Goal: Task Accomplishment & Management: Manage account settings

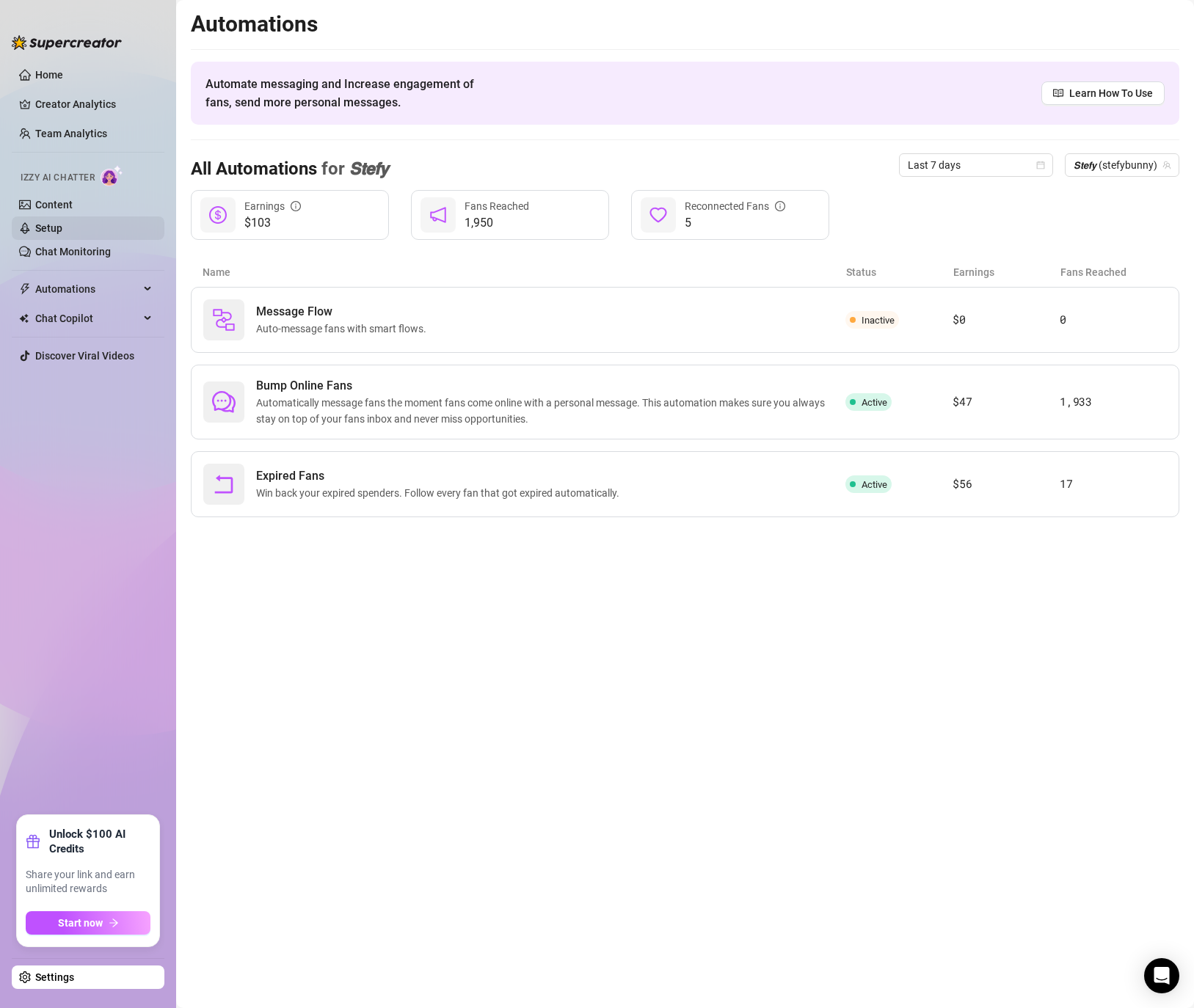
click at [47, 231] on link "Setup" at bounding box center [48, 228] width 27 height 12
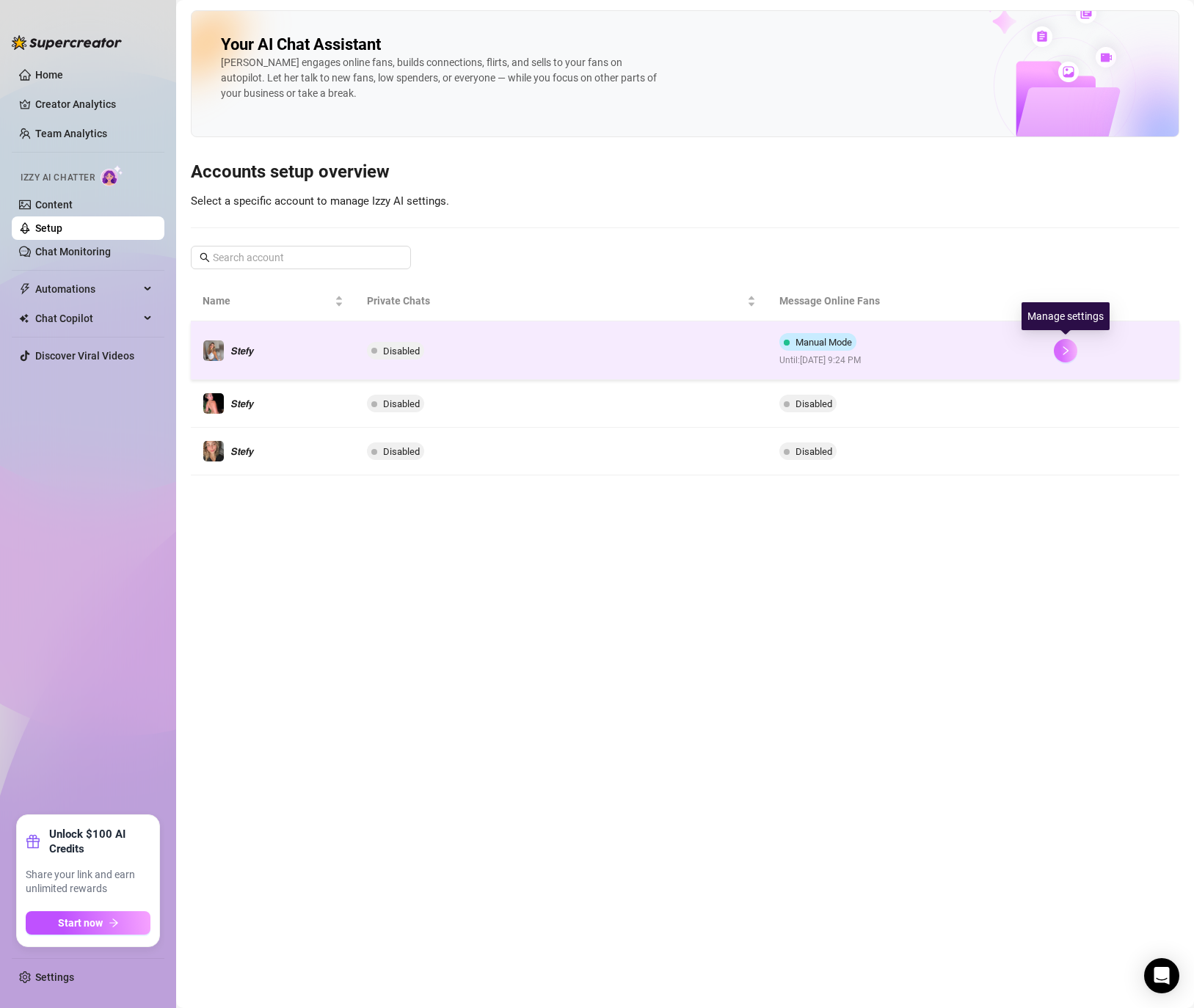
click at [1064, 355] on icon "right" at bounding box center [1065, 350] width 10 height 10
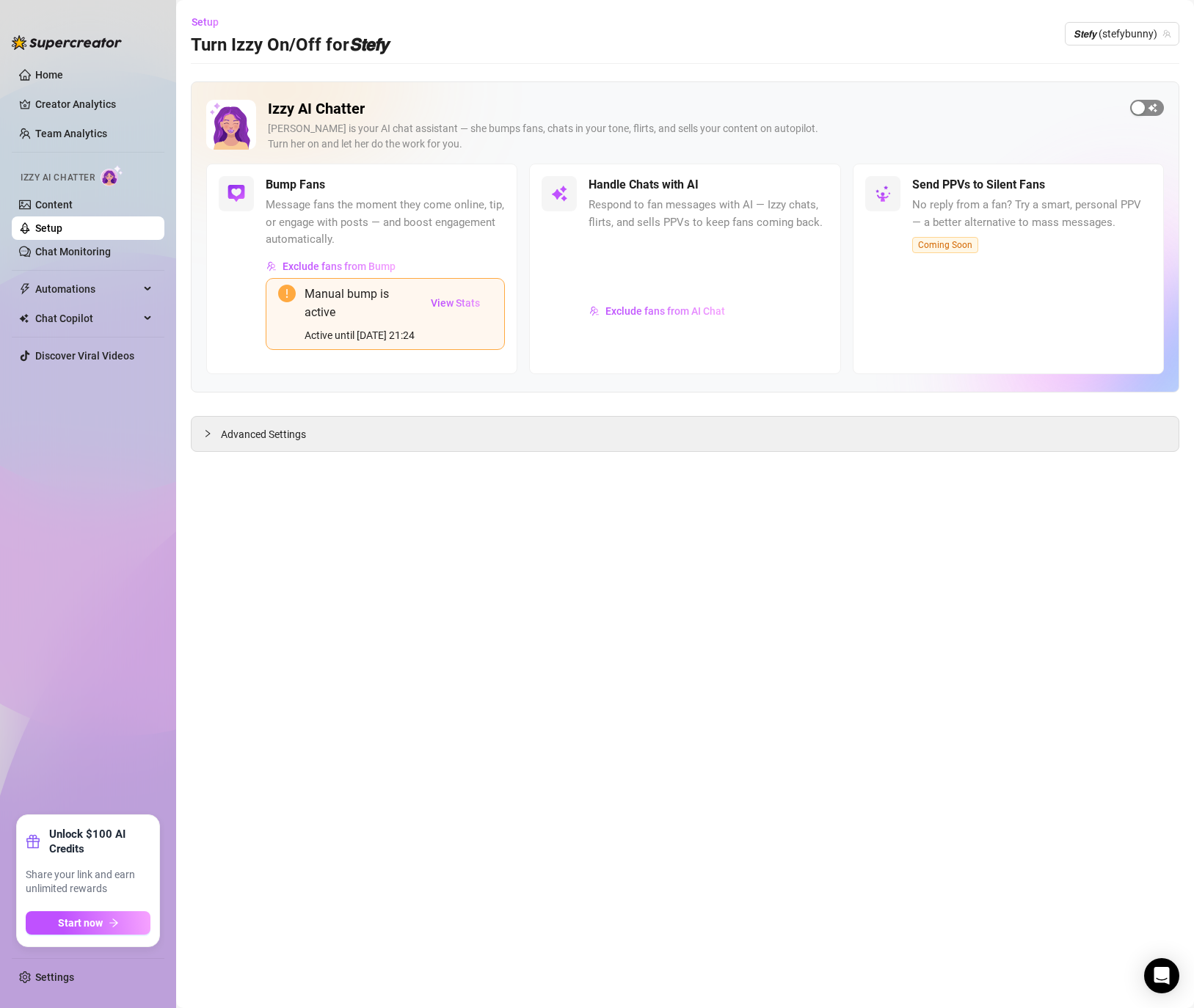
click at [1133, 109] on div "button" at bounding box center [1138, 108] width 13 height 13
click at [254, 443] on span "Advanced Settings" at bounding box center [263, 435] width 85 height 16
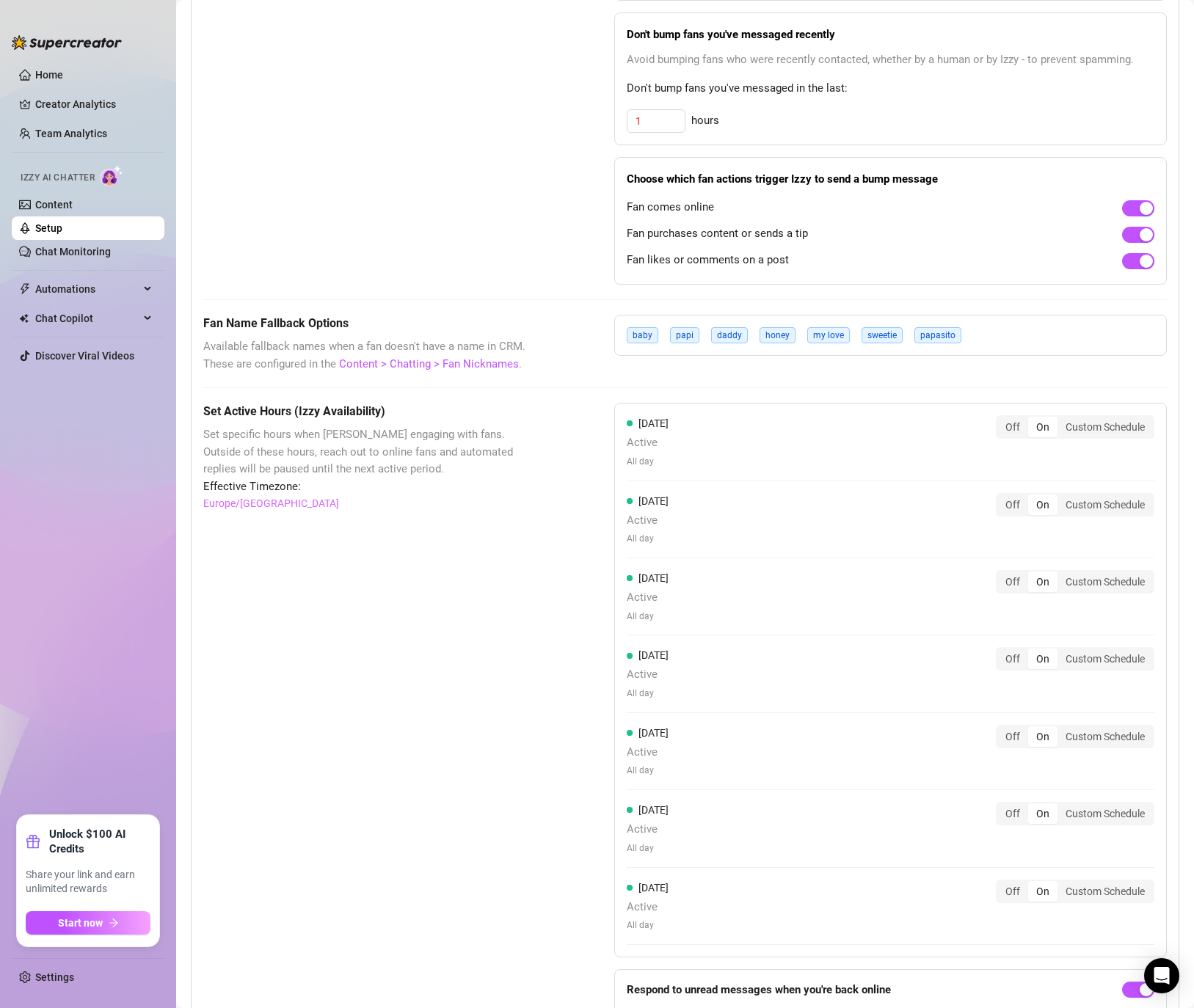
scroll to position [972, 0]
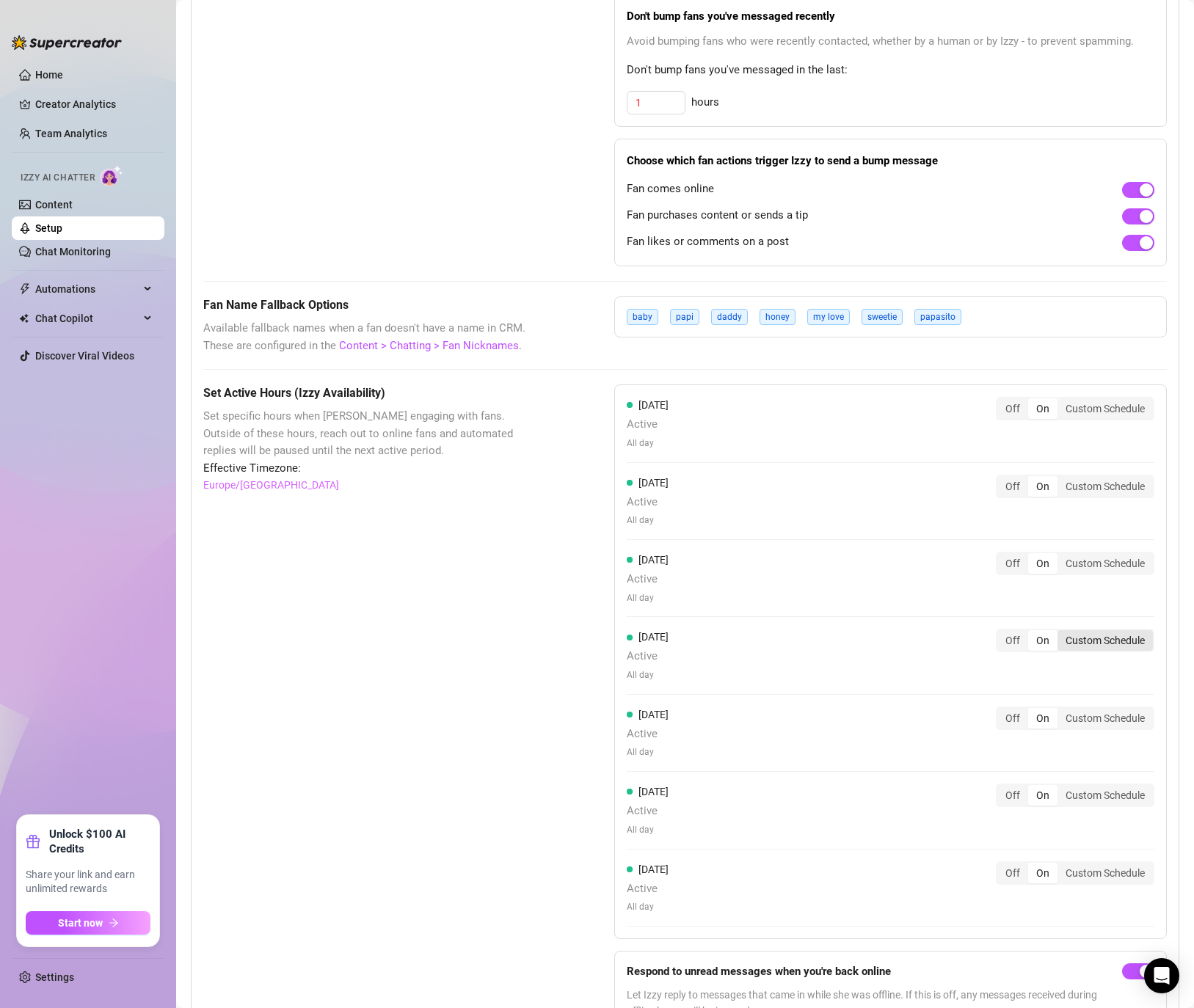
click at [1062, 650] on div "Custom Schedule" at bounding box center [1105, 640] width 95 height 21
click at [1061, 633] on input "Custom Schedule" at bounding box center [1061, 633] width 0 height 0
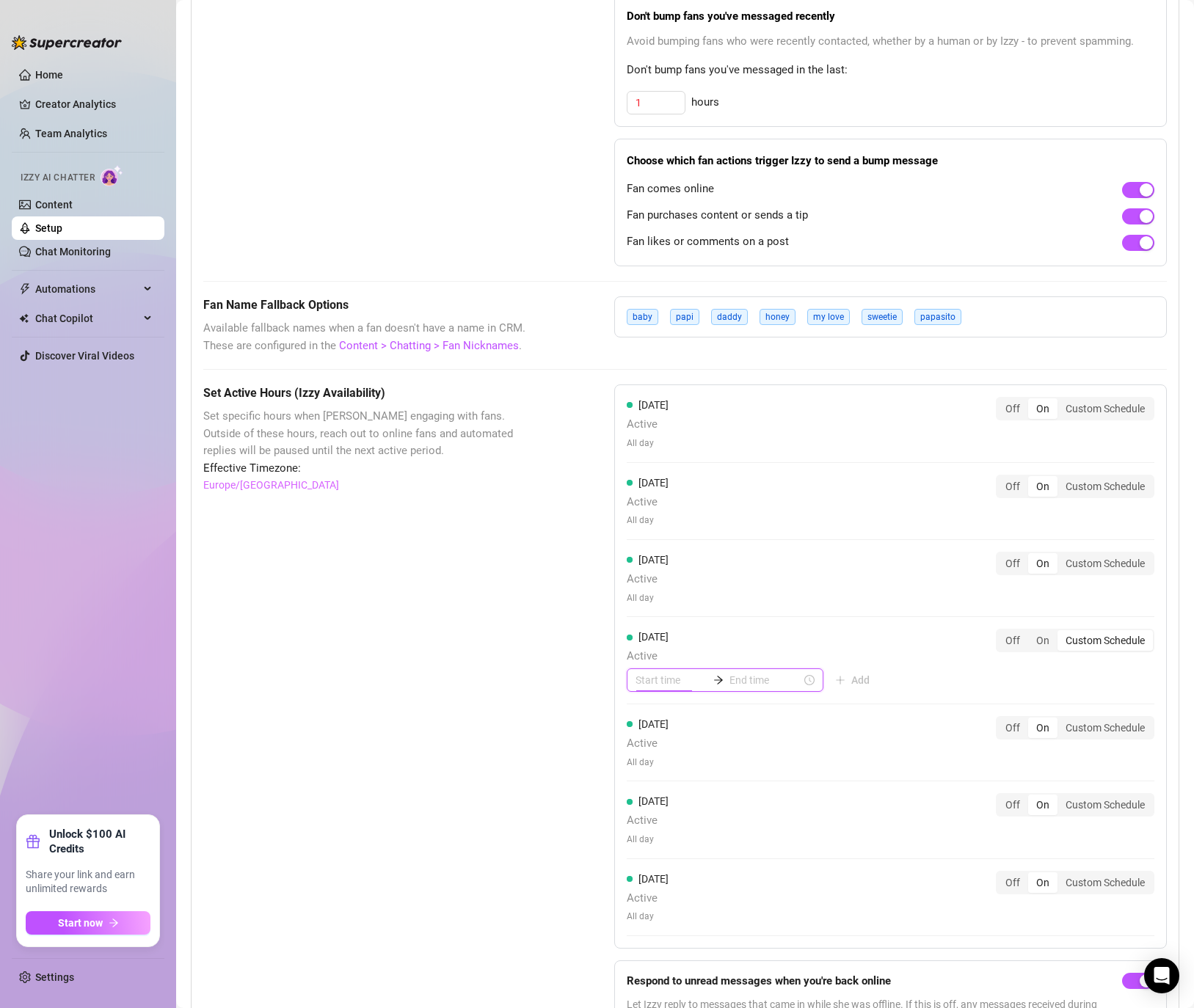
click at [679, 688] on input at bounding box center [671, 680] width 72 height 16
click at [730, 688] on input at bounding box center [766, 680] width 72 height 16
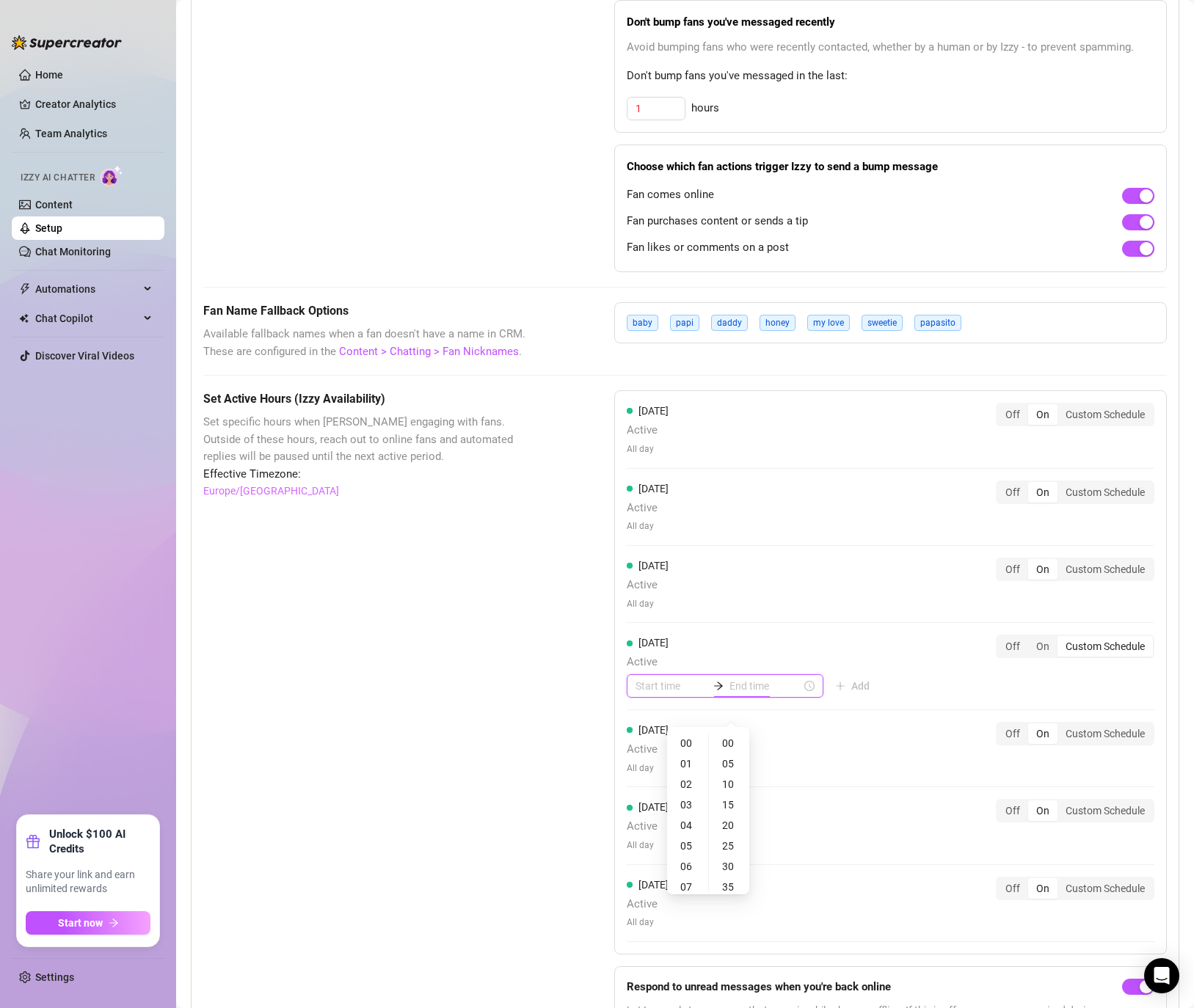
scroll to position [964, 0]
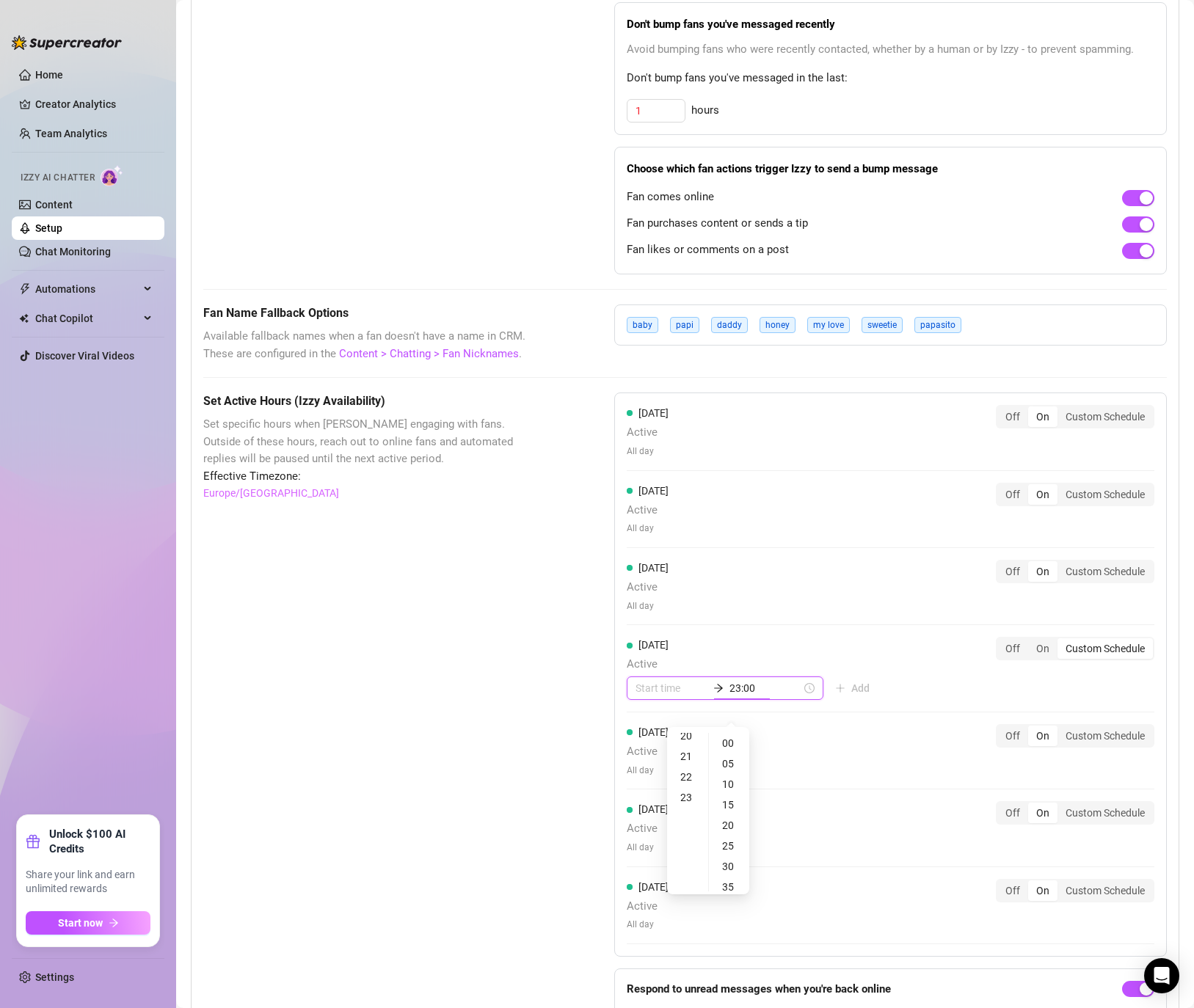
type input "23:00"
click at [681, 740] on div "00" at bounding box center [688, 743] width 35 height 21
click at [641, 696] on input "23:00" at bounding box center [671, 688] width 72 height 16
type input "23:00"
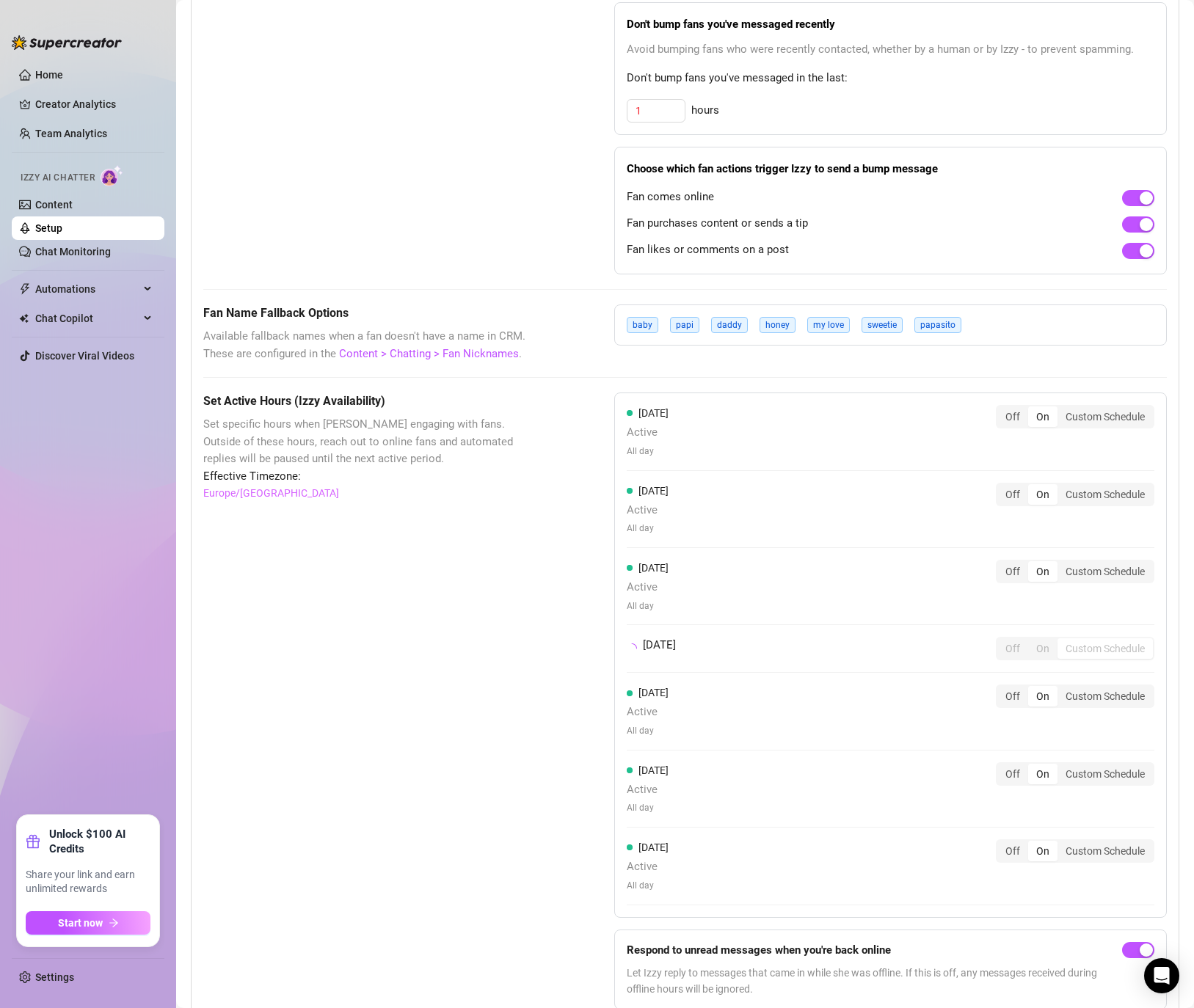
click at [611, 708] on div "Set Active Hours (Izzy Availability) Set specific hours when Izzy engaging with…" at bounding box center [685, 707] width 964 height 629
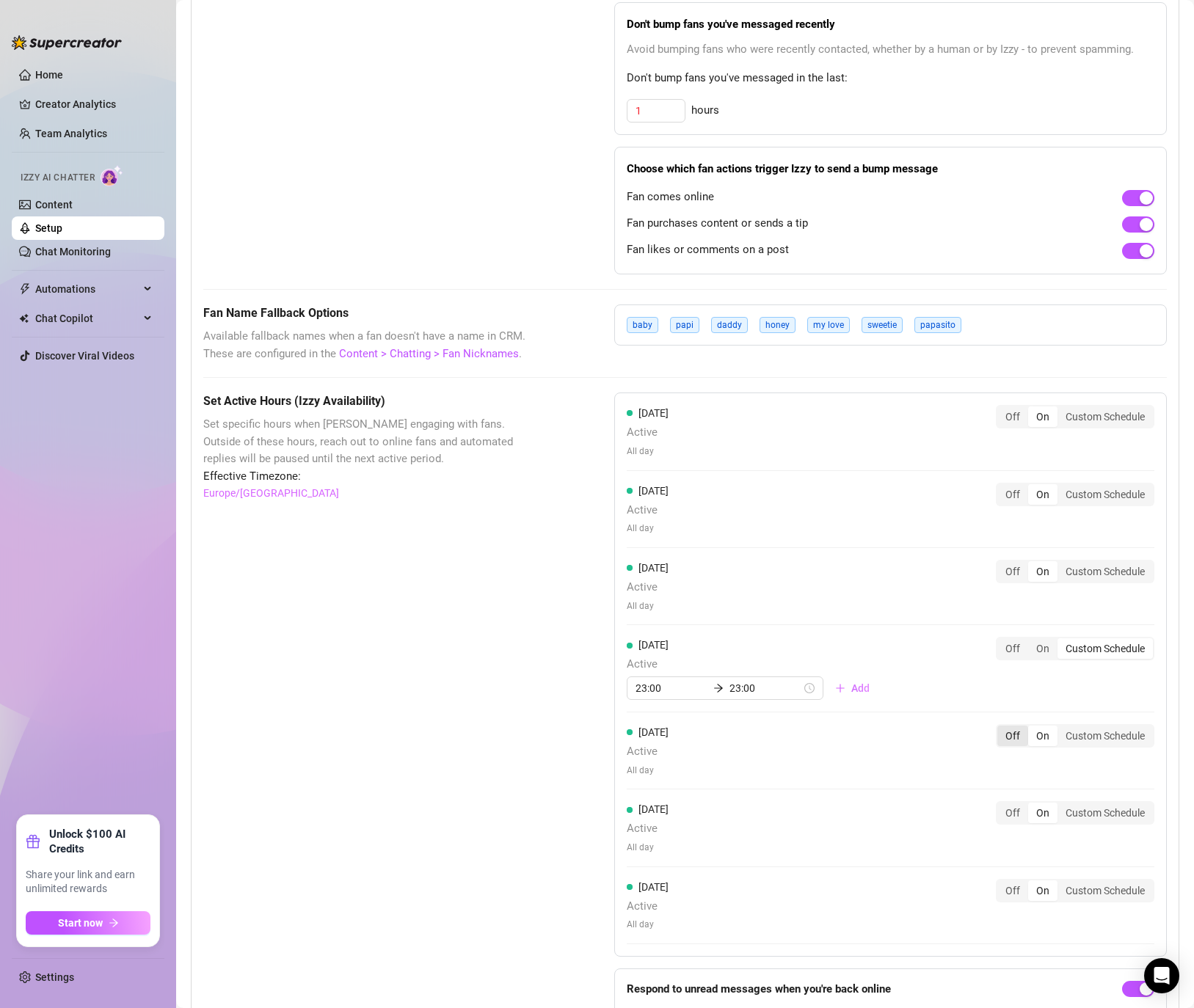
click at [1019, 746] on div "Off" at bounding box center [1013, 736] width 30 height 21
click at [1001, 728] on input "Off" at bounding box center [1001, 728] width 0 height 0
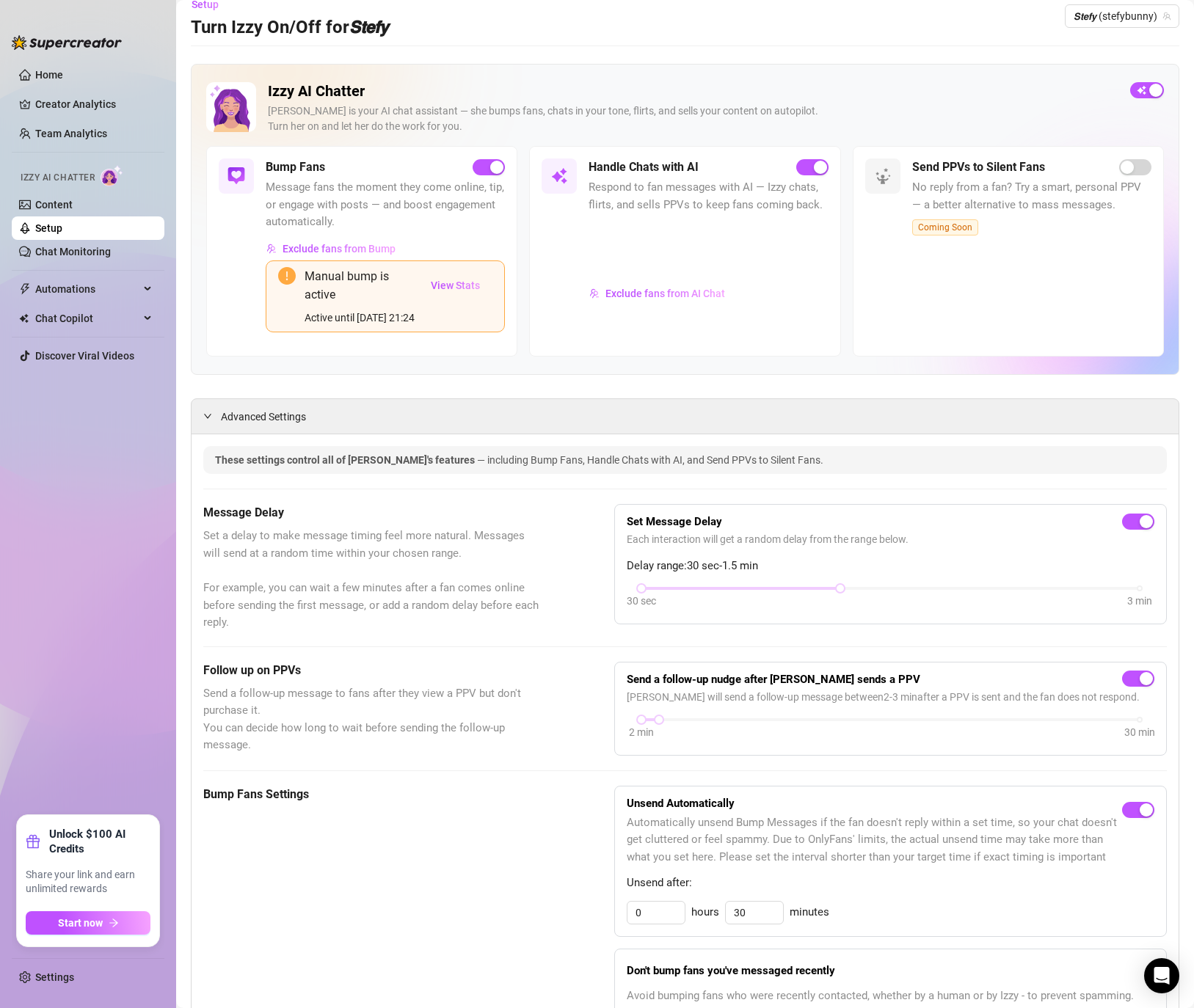
scroll to position [0, 0]
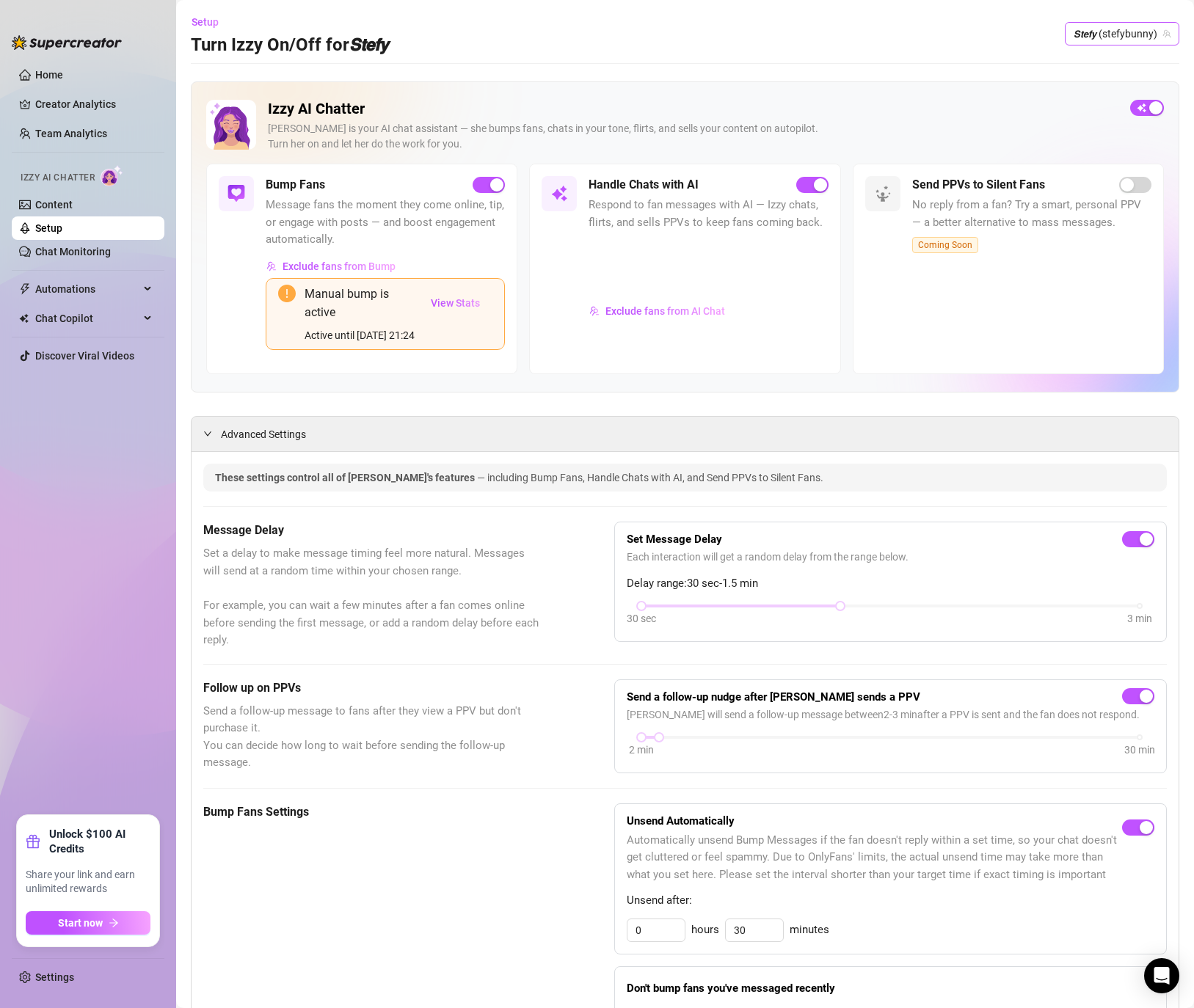
click at [1137, 26] on span "𝙎𝙩𝙚𝙛𝙮 (stefybunny)" at bounding box center [1122, 33] width 97 height 22
click at [1078, 113] on span "𝙎𝙩𝙚𝙛𝙮" at bounding box center [1074, 115] width 22 height 16
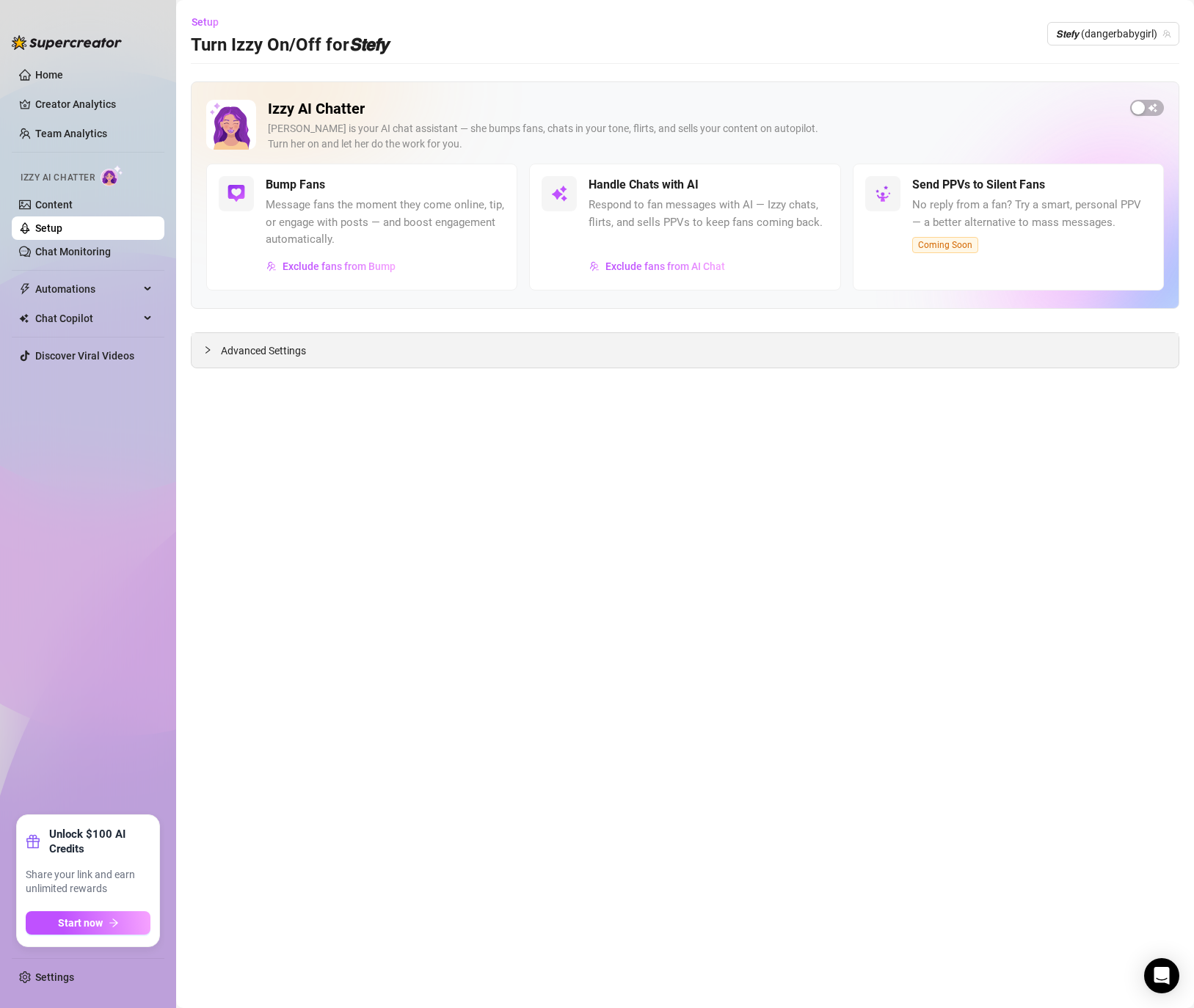
click at [312, 360] on div "Advanced Settings" at bounding box center [685, 350] width 987 height 34
click at [1148, 106] on span "button" at bounding box center [1147, 108] width 34 height 16
click at [244, 358] on span "Advanced Settings" at bounding box center [263, 350] width 85 height 16
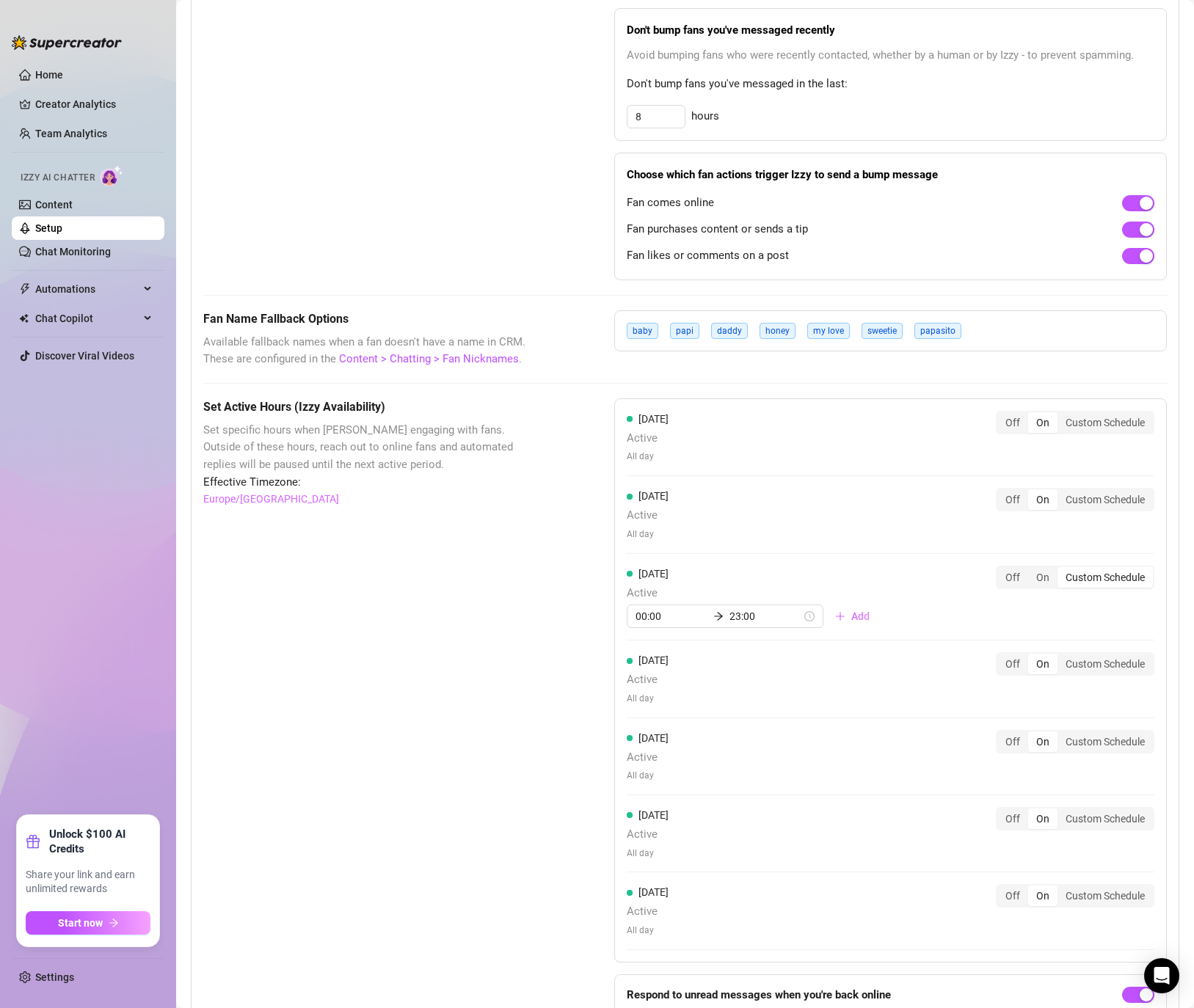
scroll to position [879, 0]
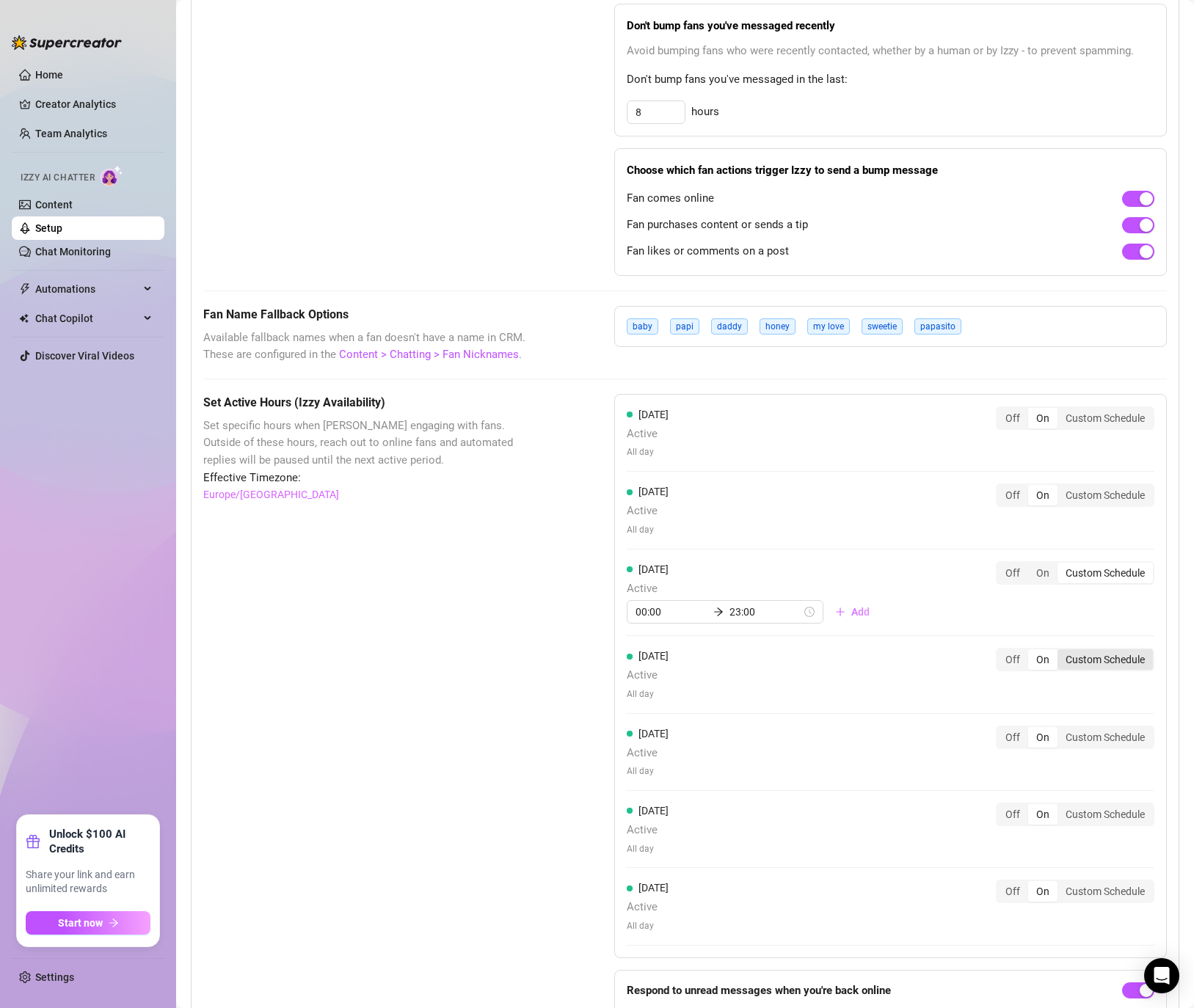
click at [1063, 664] on div "Custom Schedule" at bounding box center [1105, 659] width 95 height 21
click at [1061, 651] on input "Custom Schedule" at bounding box center [1061, 651] width 0 height 0
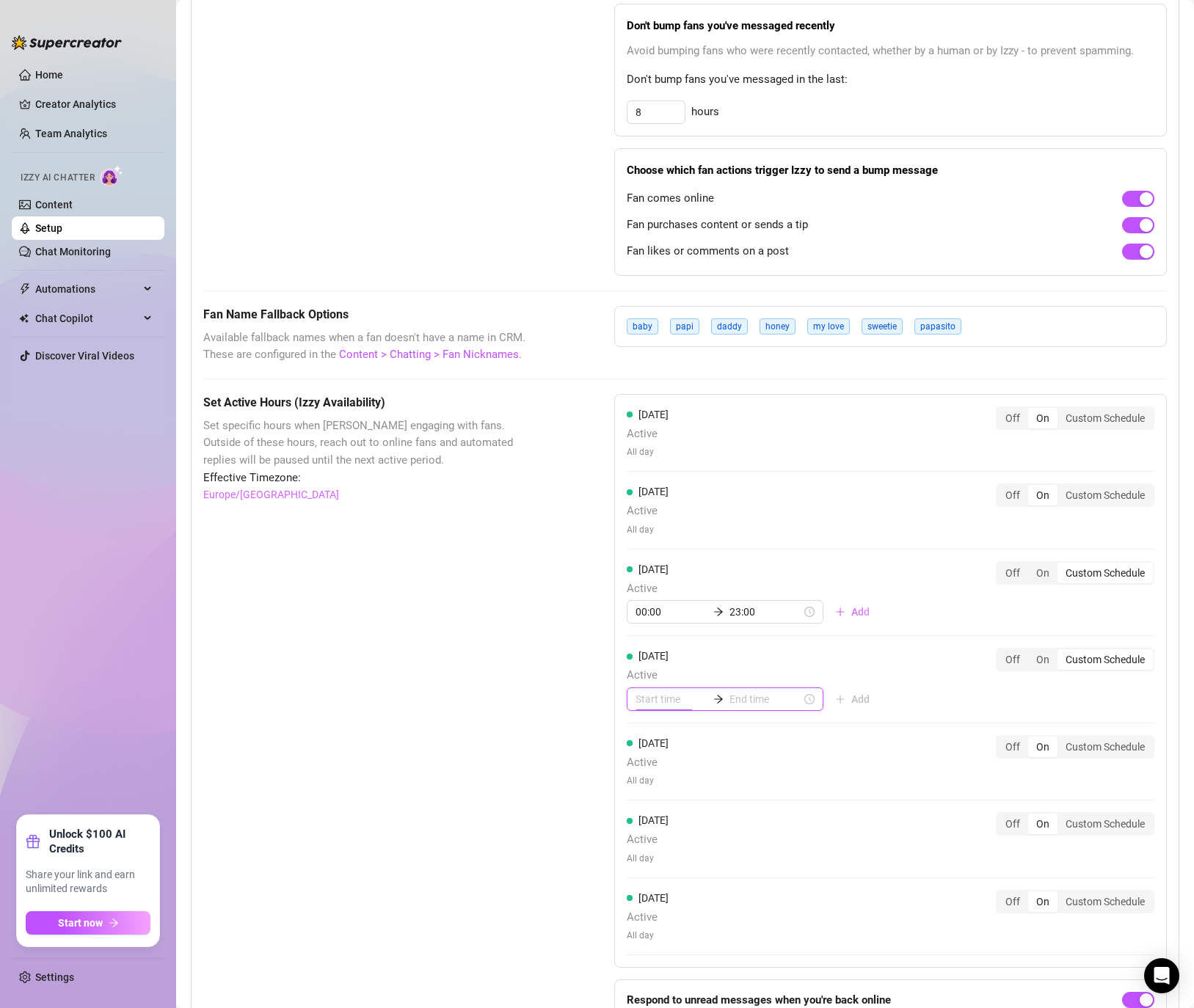
click at [669, 701] on input at bounding box center [671, 699] width 72 height 16
type input "10:00"
click at [736, 701] on input at bounding box center [766, 699] width 72 height 16
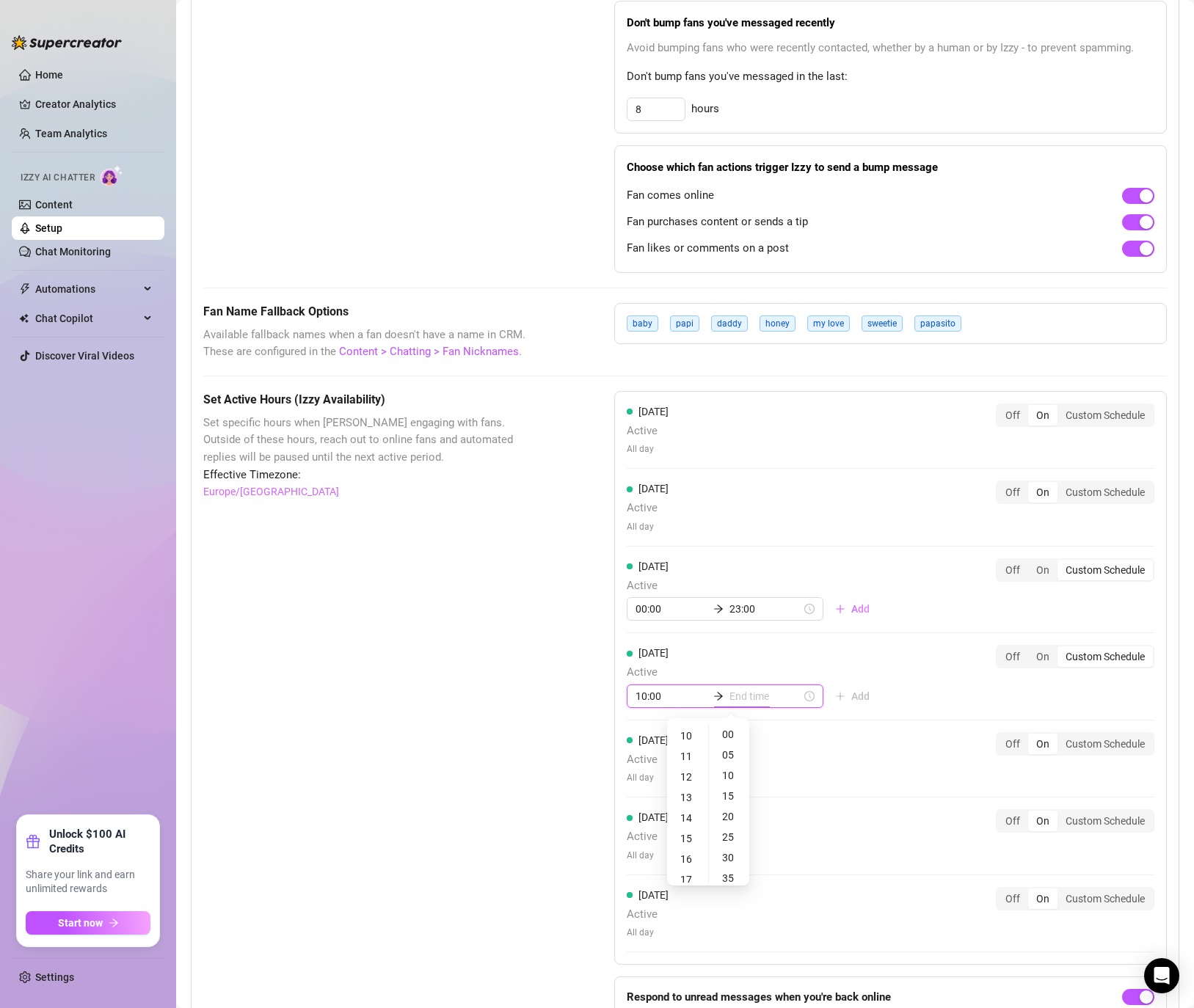
scroll to position [883, 0]
type input "10:00"
click at [1024, 659] on div "Off" at bounding box center [1013, 656] width 30 height 21
click at [1001, 648] on input "Off" at bounding box center [1001, 648] width 0 height 0
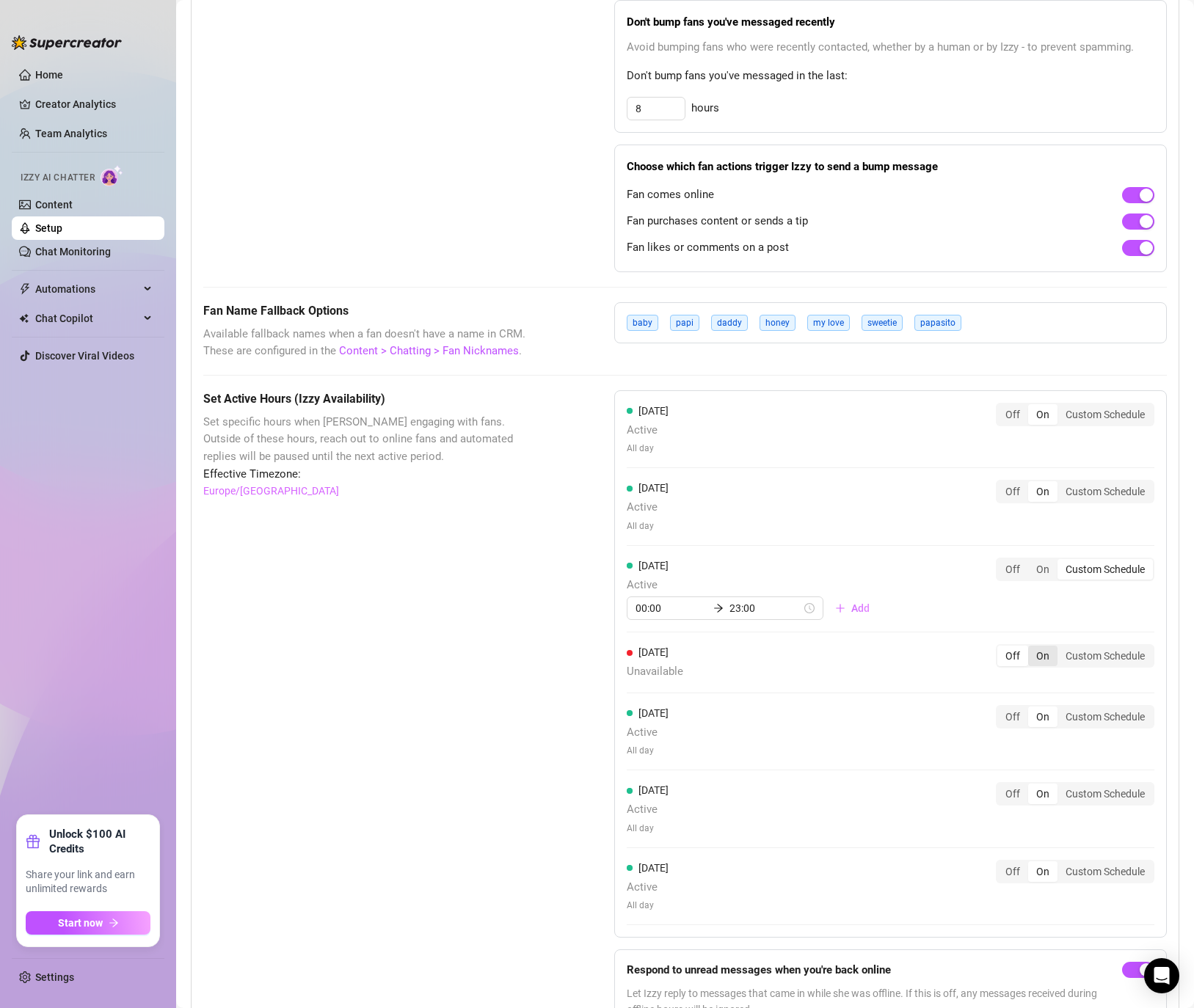
click at [1055, 658] on div "On" at bounding box center [1043, 656] width 30 height 21
click at [1032, 648] on input "On" at bounding box center [1032, 648] width 0 height 0
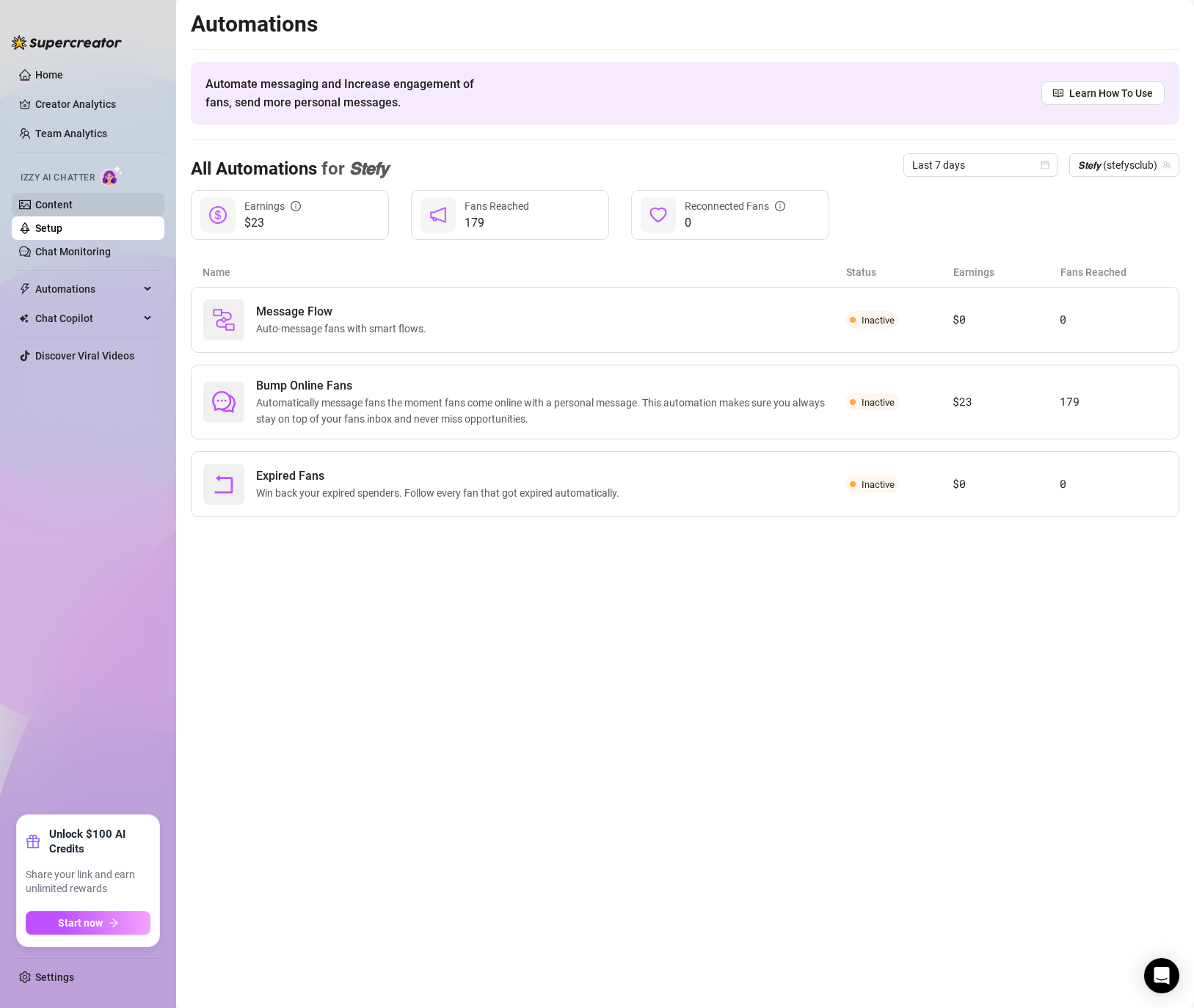
click at [66, 203] on link "Content" at bounding box center [54, 204] width 38 height 12
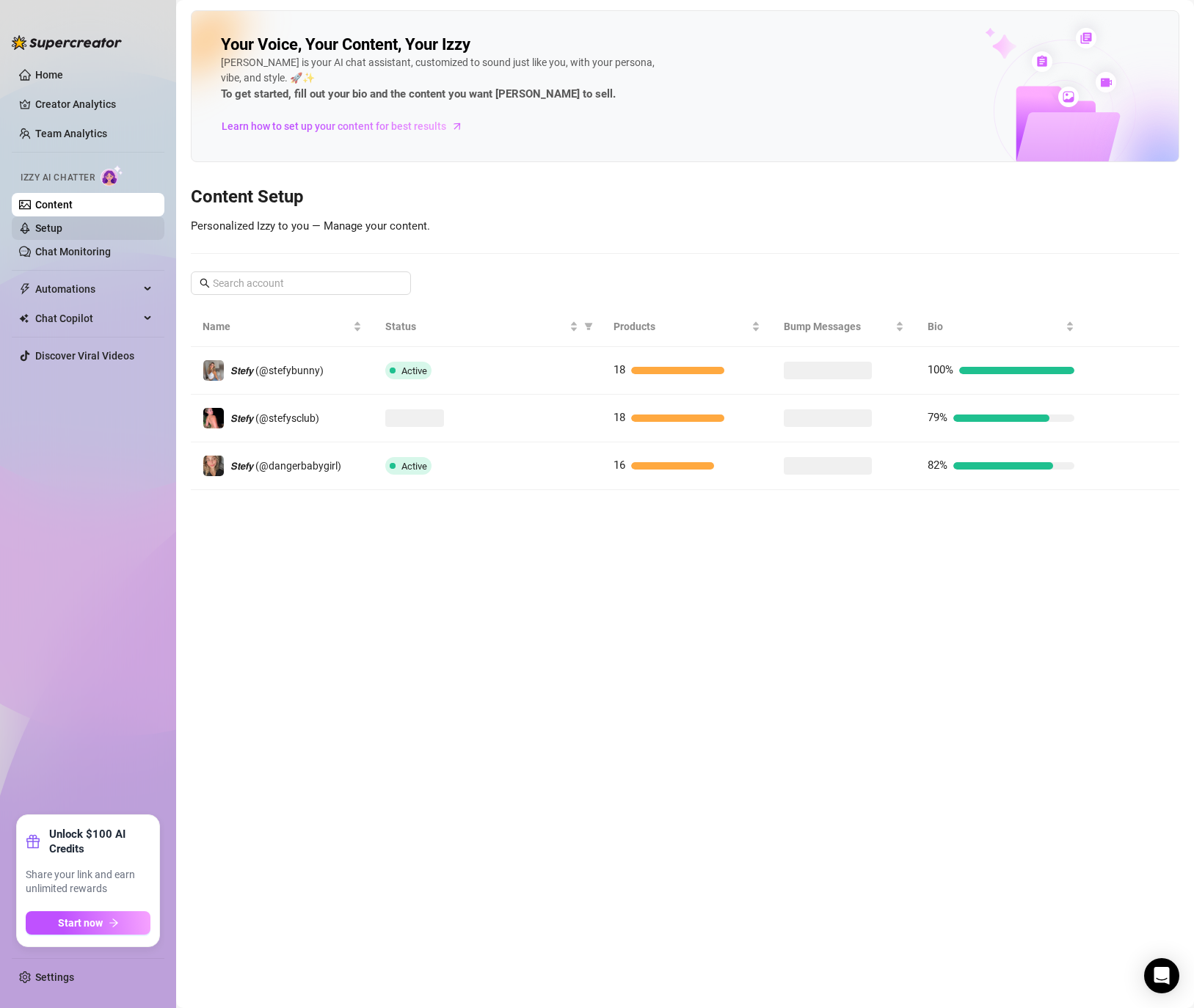
click at [59, 229] on link "Setup" at bounding box center [48, 228] width 27 height 12
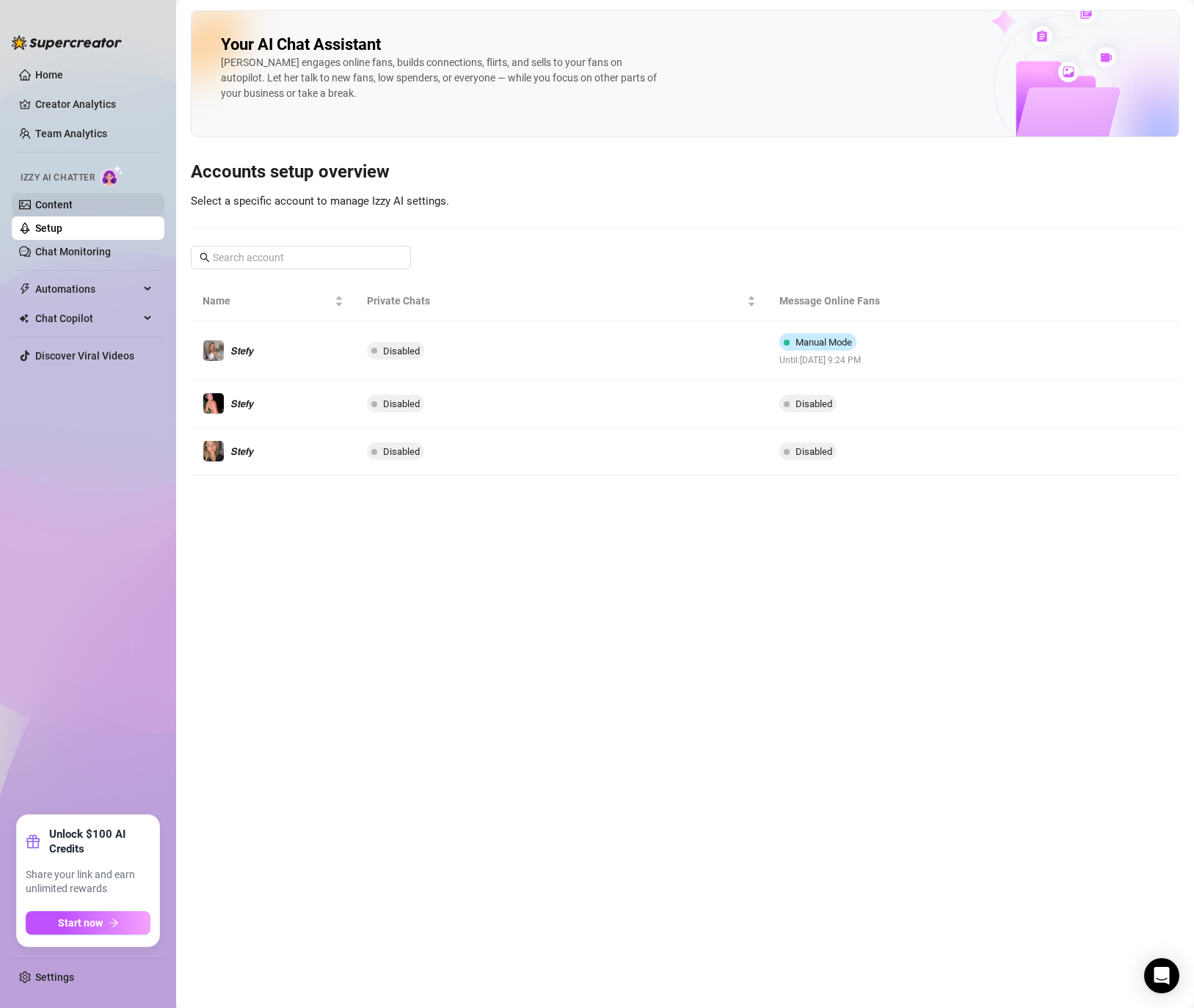
click at [73, 204] on link "Content" at bounding box center [54, 204] width 38 height 12
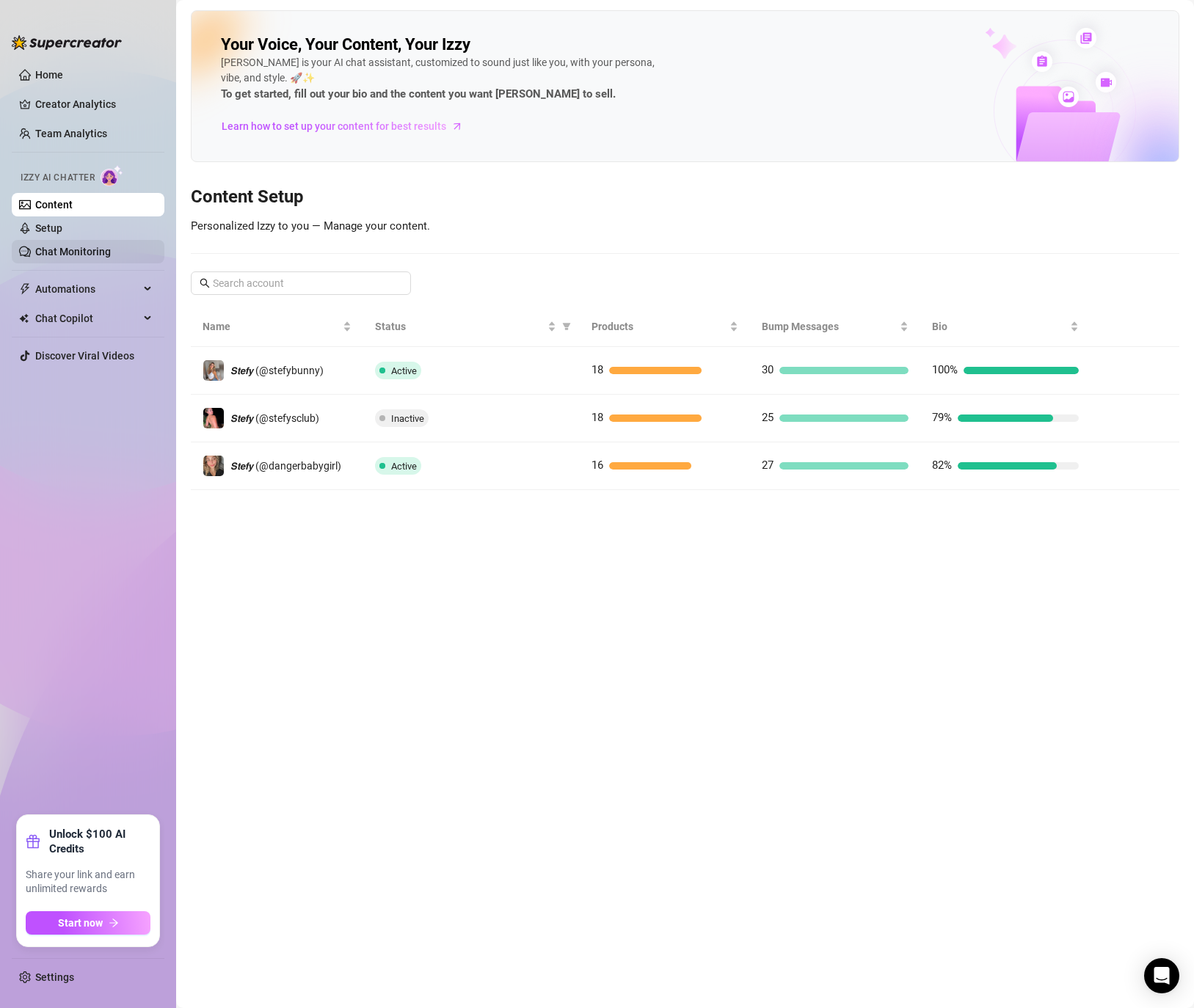
click at [71, 246] on link "Chat Monitoring" at bounding box center [73, 251] width 75 height 12
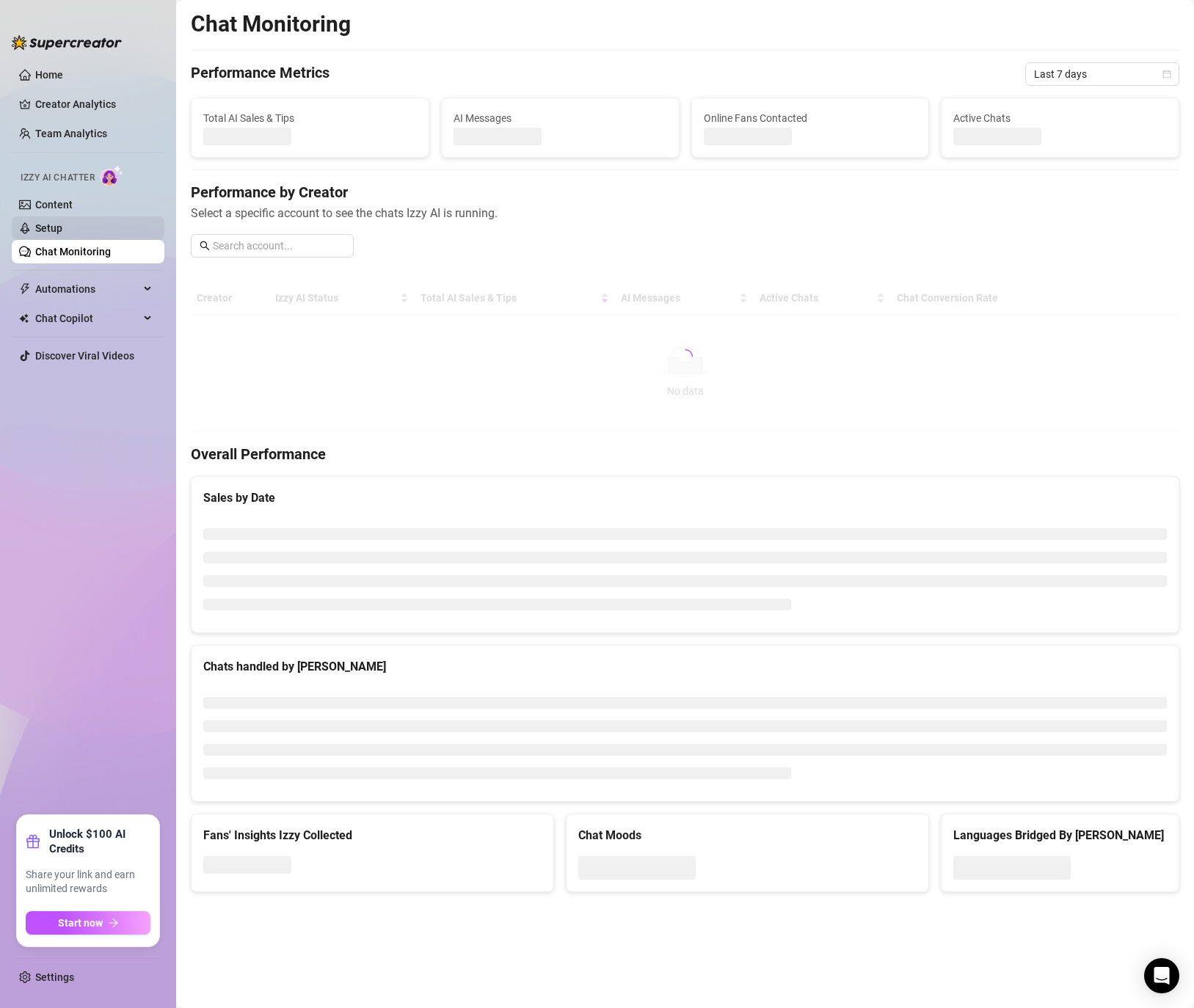
click at [63, 225] on link "Setup" at bounding box center [48, 228] width 27 height 12
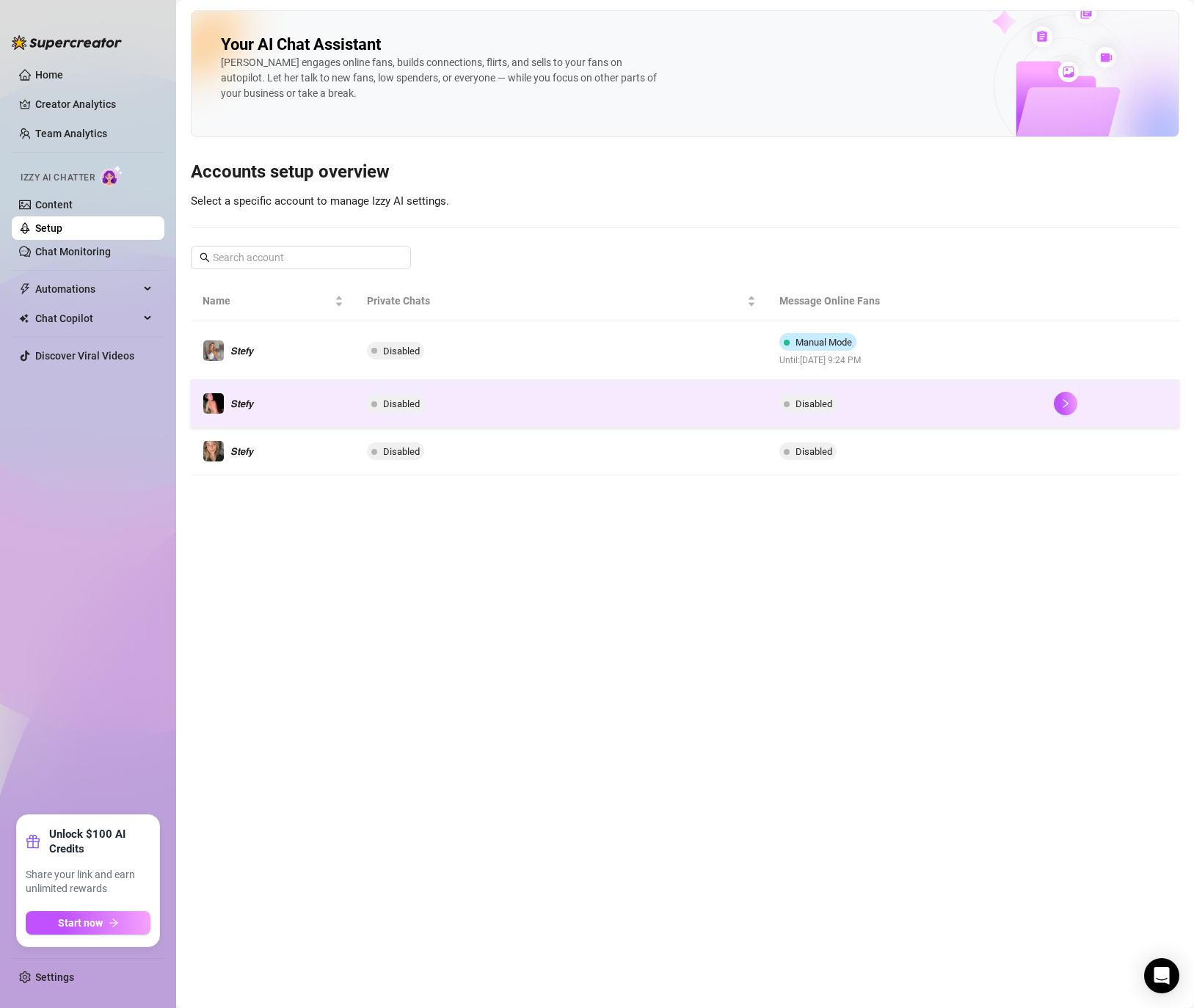
click at [992, 397] on td "Disabled" at bounding box center [905, 403] width 274 height 47
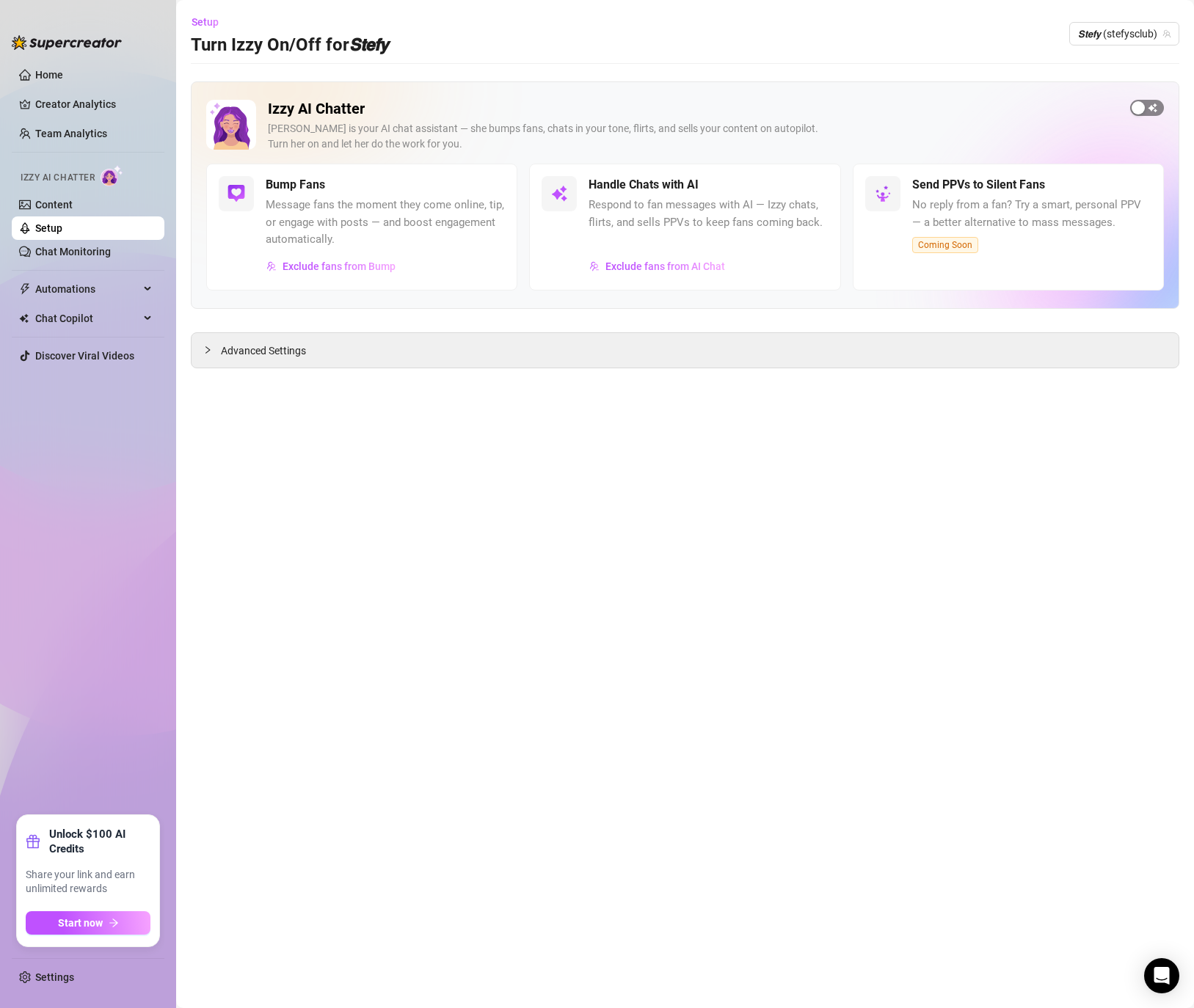
click at [1155, 111] on span "button" at bounding box center [1147, 108] width 34 height 16
click at [209, 18] on span "Setup" at bounding box center [205, 22] width 27 height 12
